Goal: Task Accomplishment & Management: Use online tool/utility

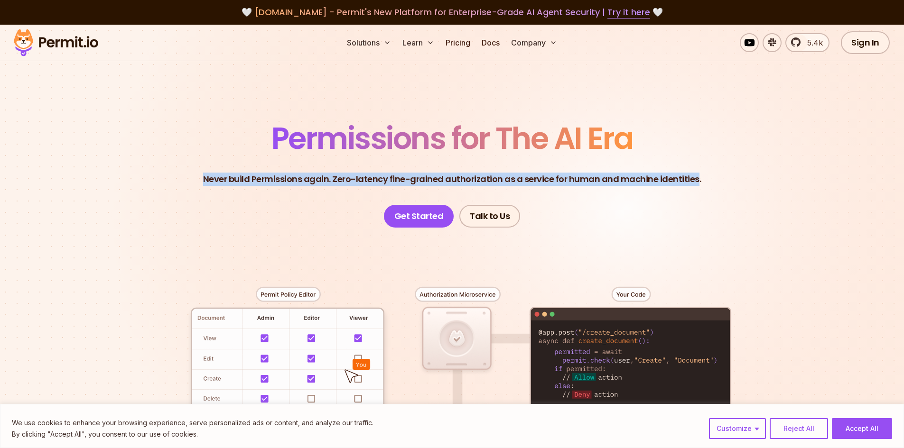
drag, startPoint x: 205, startPoint y: 178, endPoint x: 693, endPoint y: 185, distance: 488.1
click at [693, 185] on header "Permissions for The AI Era Never build Permissions again. Zero-latency fine-gra…" at bounding box center [452, 175] width 664 height 104
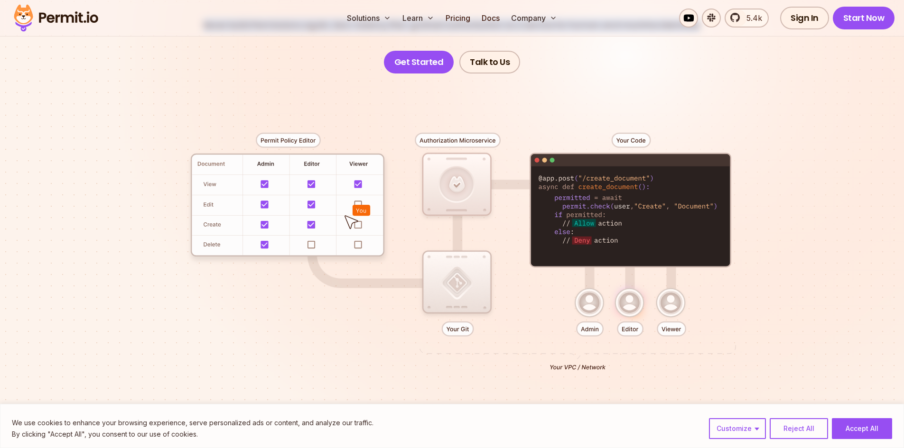
scroll to position [142, 0]
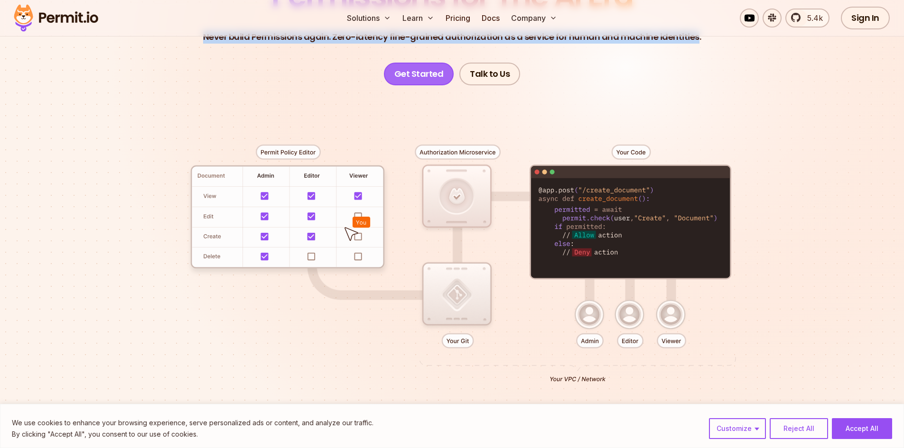
click at [408, 77] on link "Get Started" at bounding box center [419, 74] width 70 height 23
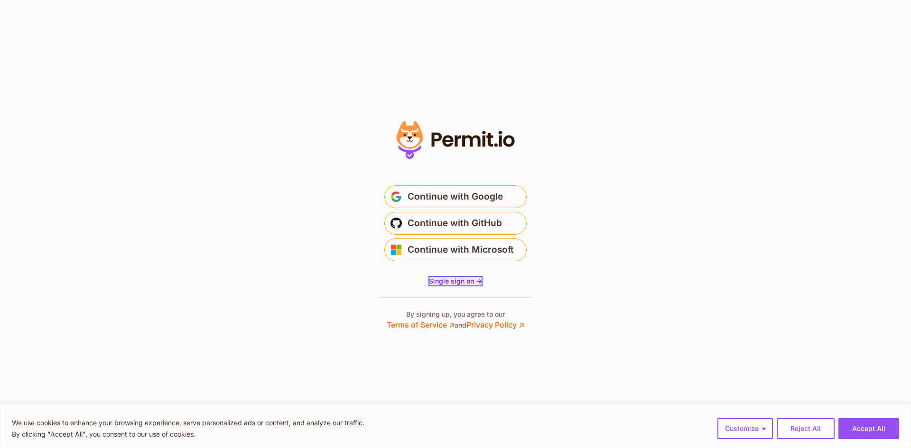
click at [460, 284] on span "Single sign on ->" at bounding box center [455, 281] width 53 height 8
